Goal: Find specific page/section: Find specific page/section

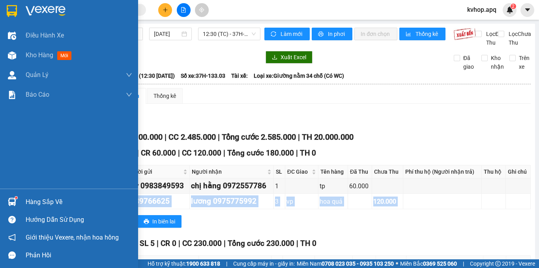
scroll to position [79, 0]
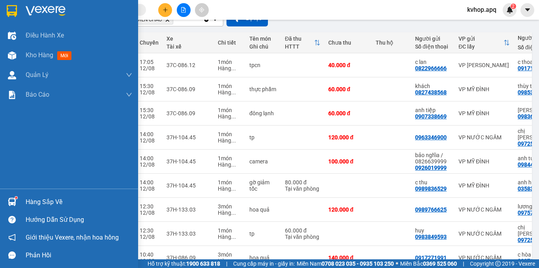
click at [35, 205] on div "Hàng sắp về" at bounding box center [79, 202] width 107 height 12
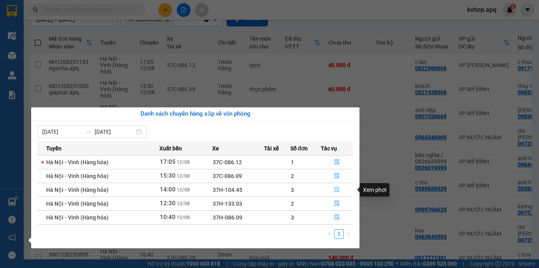
click at [336, 189] on icon "file-done" at bounding box center [337, 190] width 6 height 6
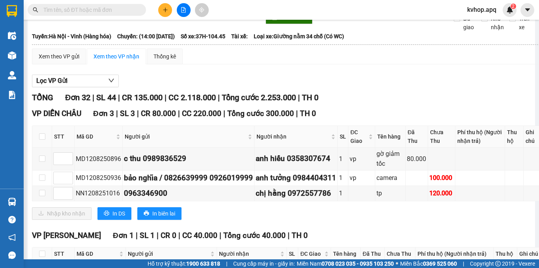
scroll to position [79, 0]
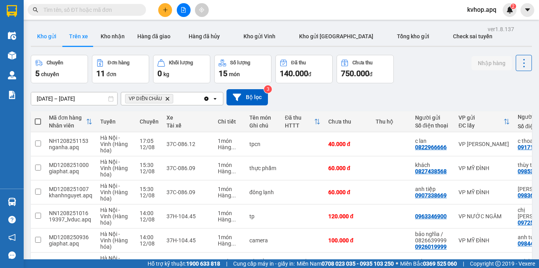
click at [39, 29] on button "Kho gửi" at bounding box center [47, 36] width 32 height 19
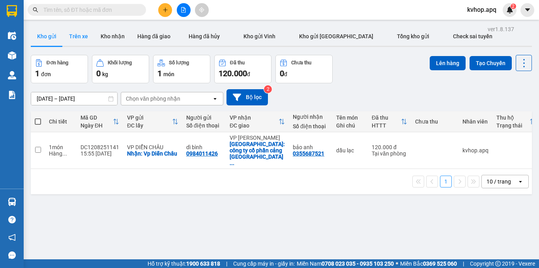
click at [77, 34] on button "Trên xe" at bounding box center [79, 36] width 32 height 19
